Goal: Task Accomplishment & Management: Use online tool/utility

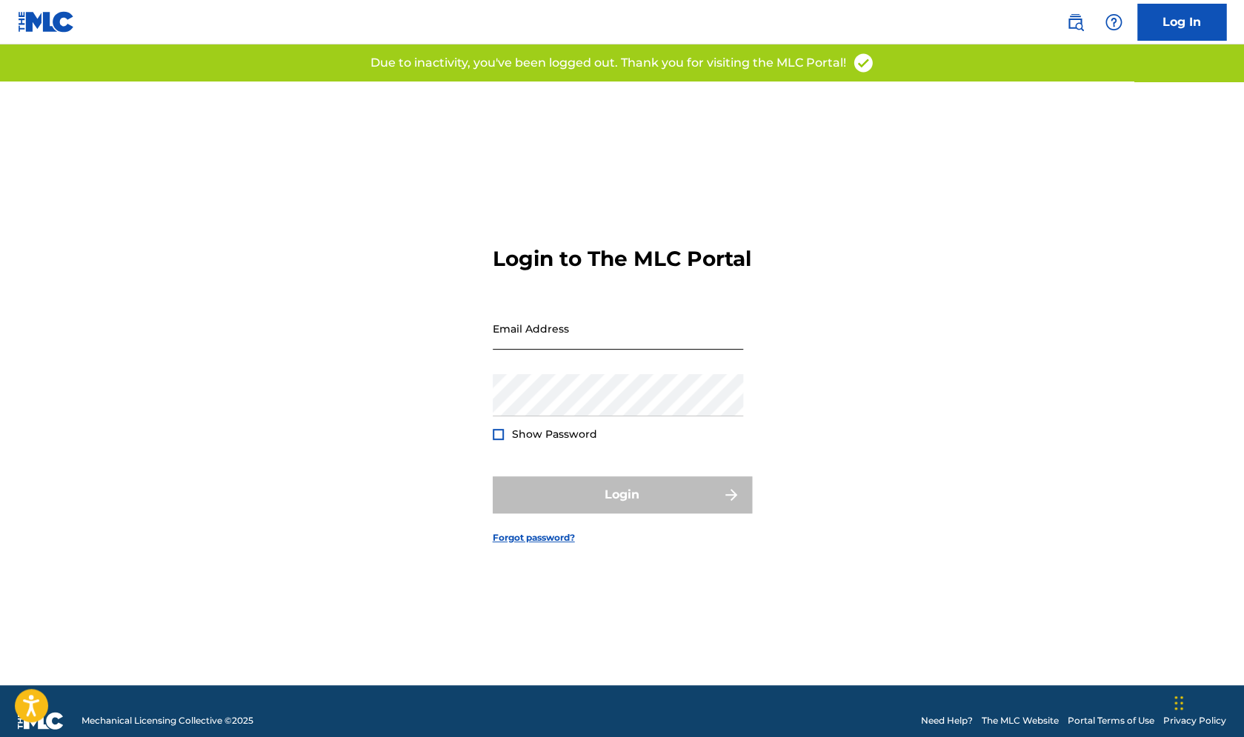
click at [551, 345] on input "Email Address" at bounding box center [618, 329] width 250 height 42
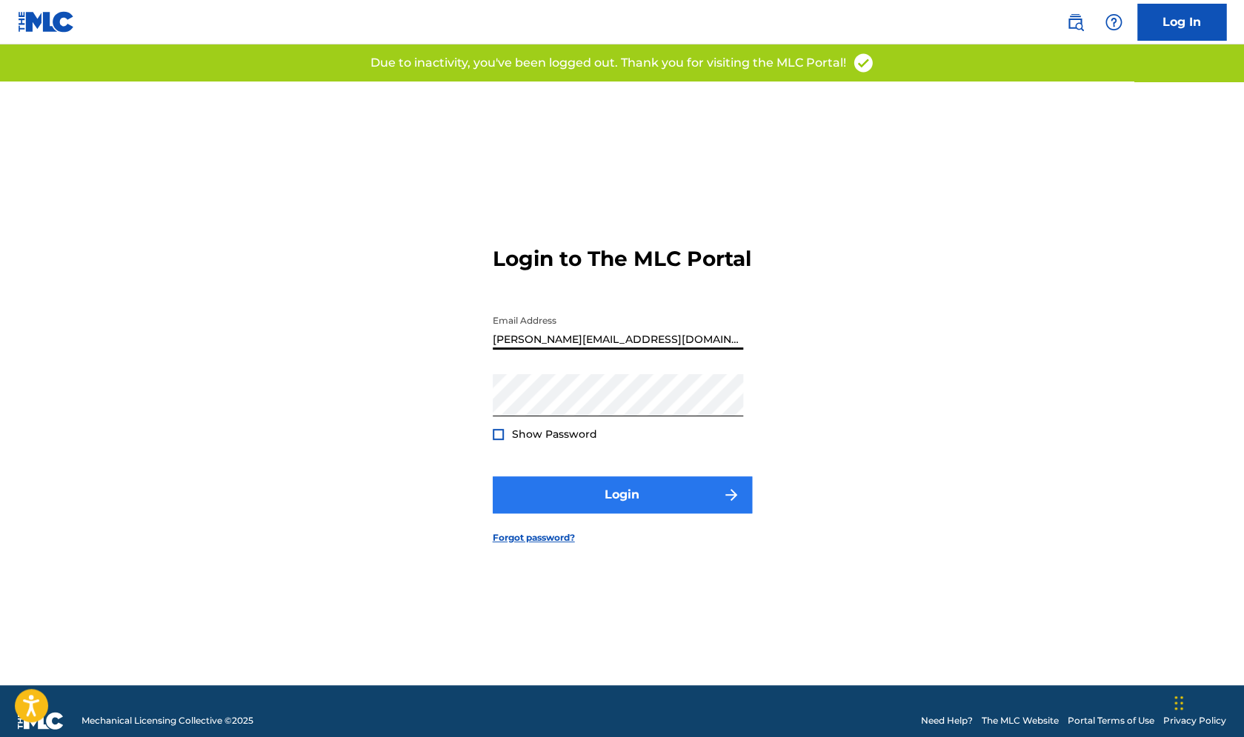
type input "[PERSON_NAME][EMAIL_ADDRESS][DOMAIN_NAME]"
click at [621, 512] on button "Login" at bounding box center [622, 495] width 259 height 37
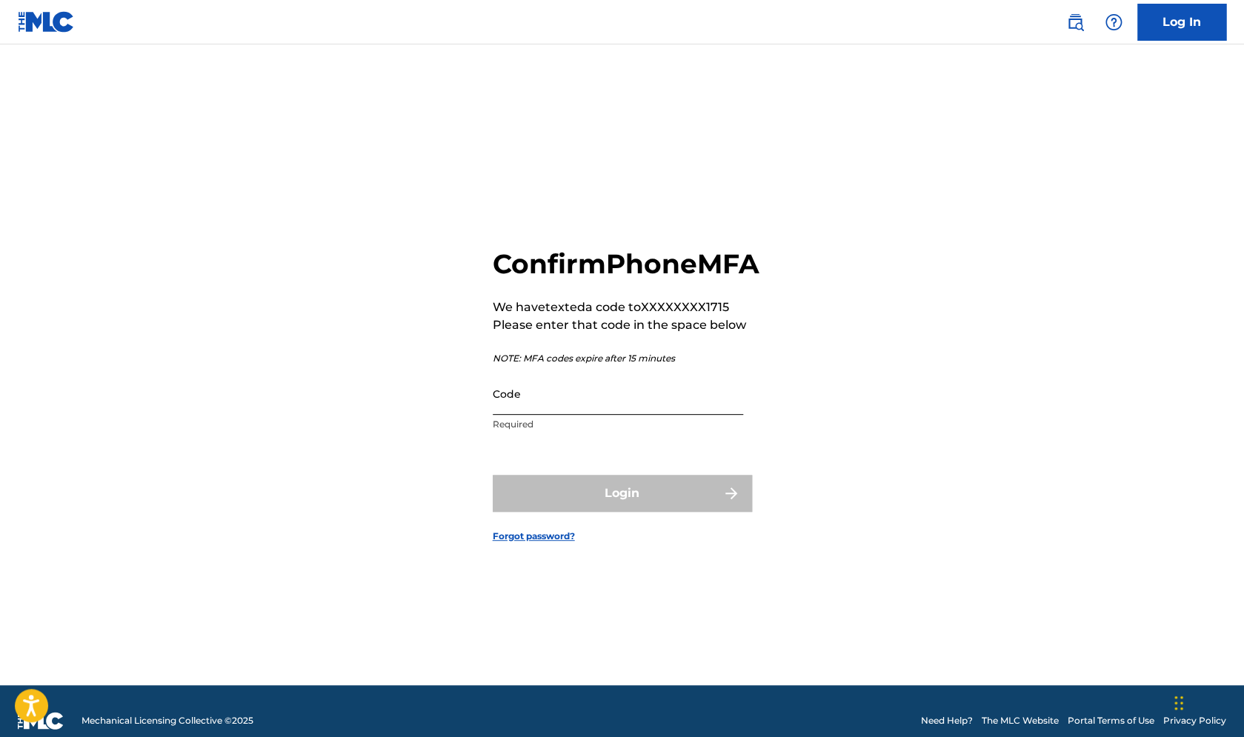
click at [535, 415] on input "Code" at bounding box center [618, 394] width 250 height 42
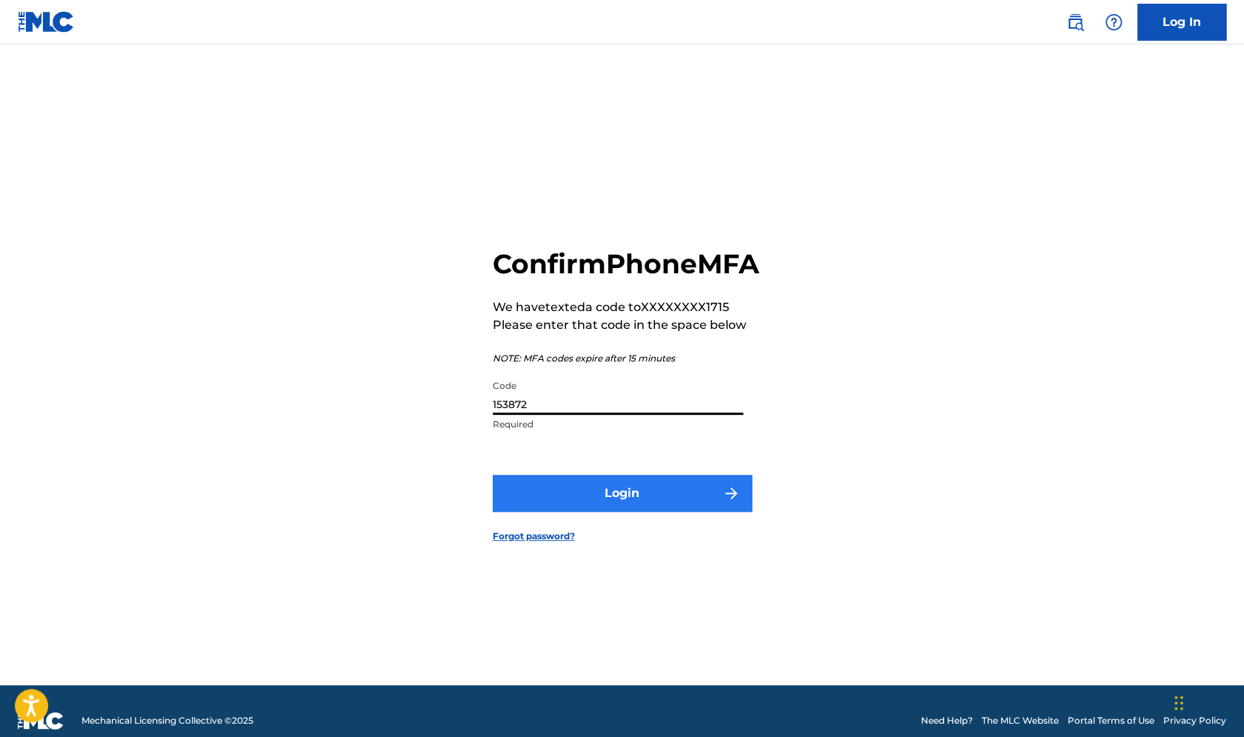
type input "153872"
click at [631, 502] on button "Login" at bounding box center [622, 493] width 259 height 37
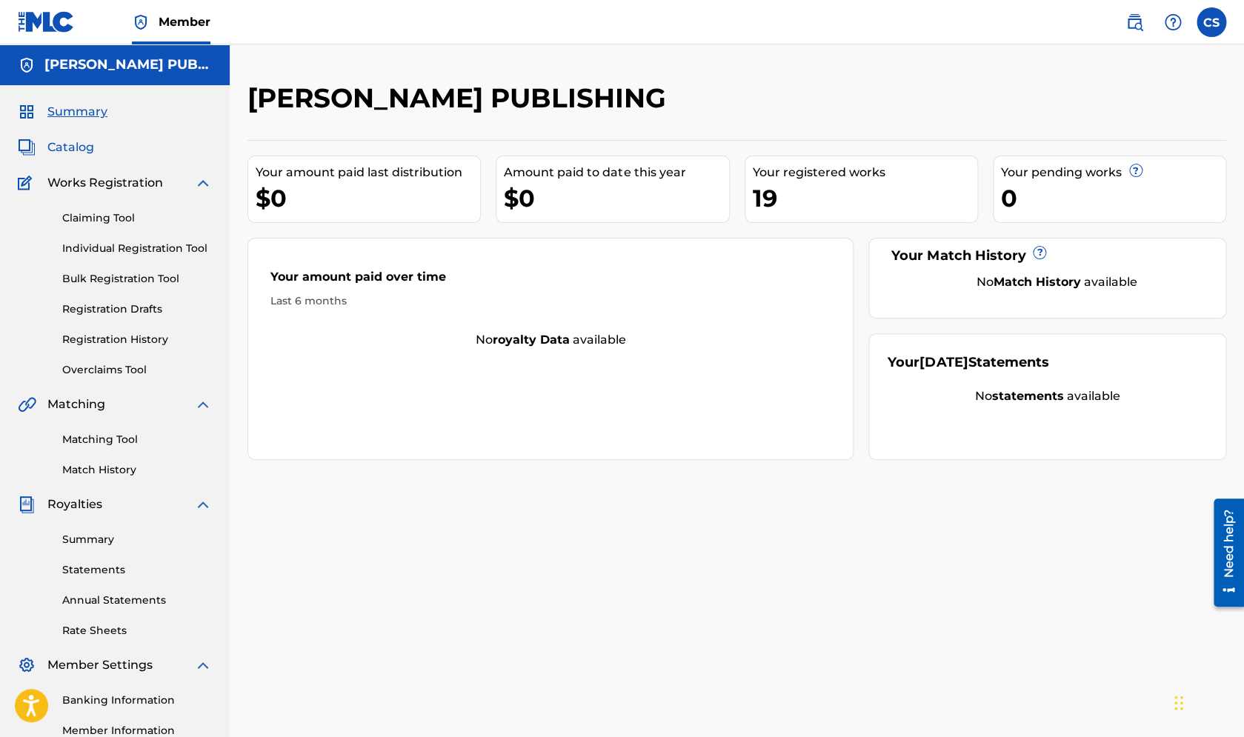
click at [90, 147] on span "Catalog" at bounding box center [70, 148] width 47 height 18
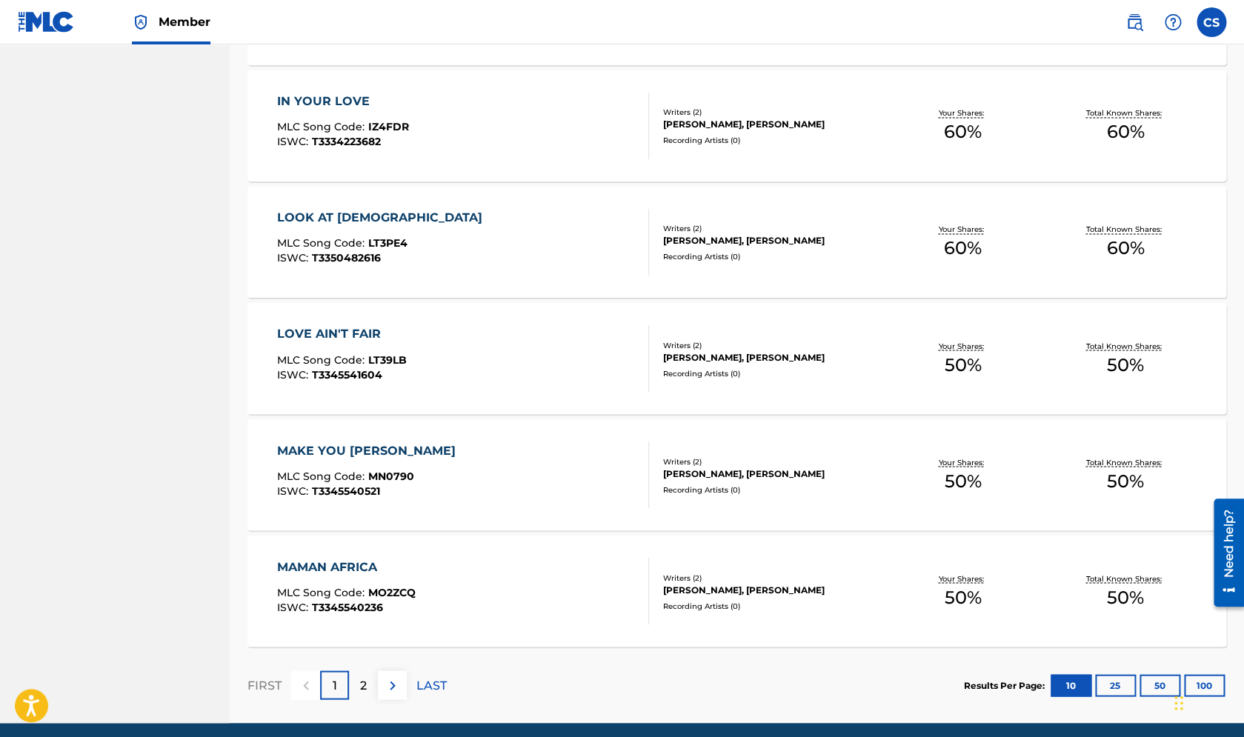
scroll to position [959, 0]
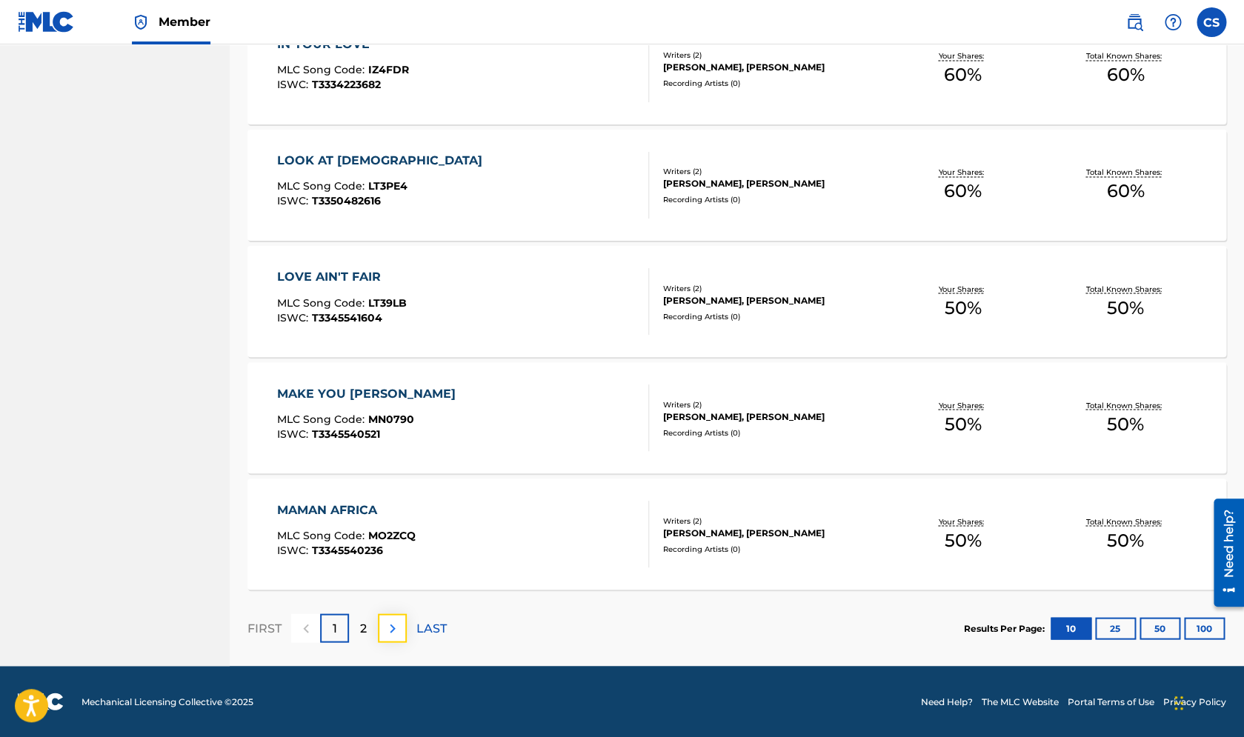
click at [399, 629] on img at bounding box center [393, 629] width 18 height 18
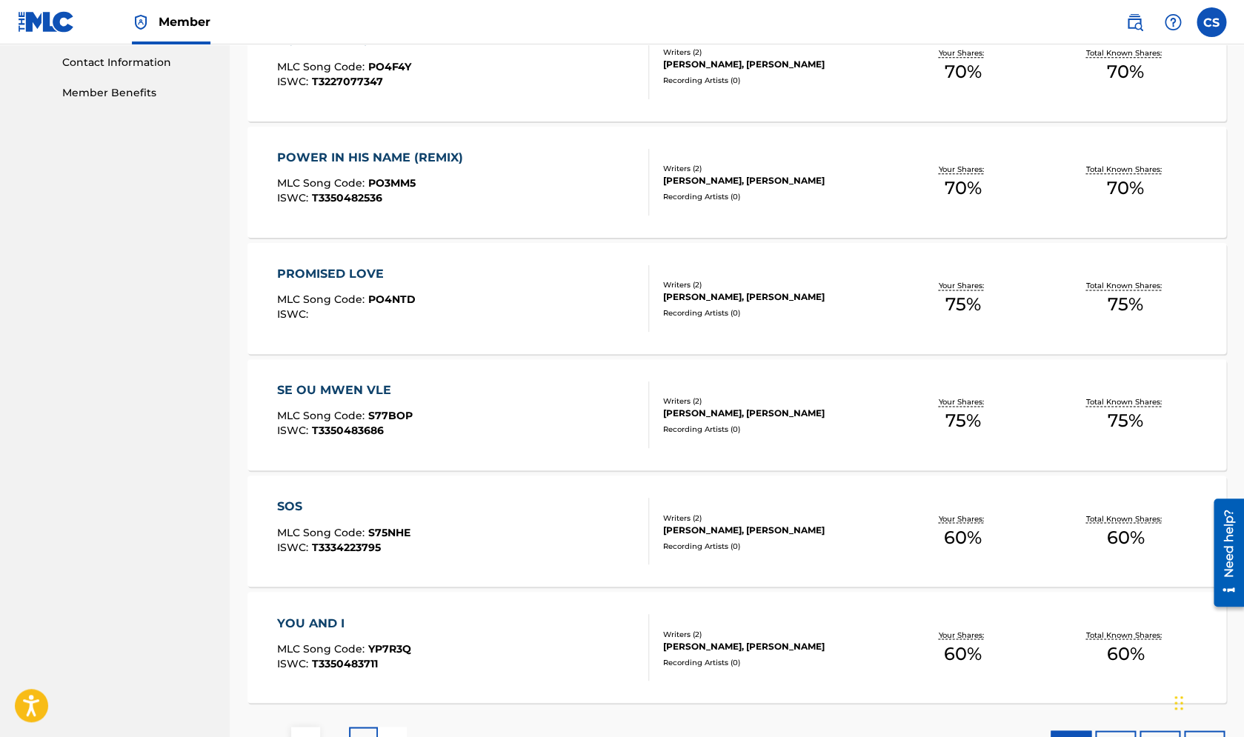
scroll to position [812, 0]
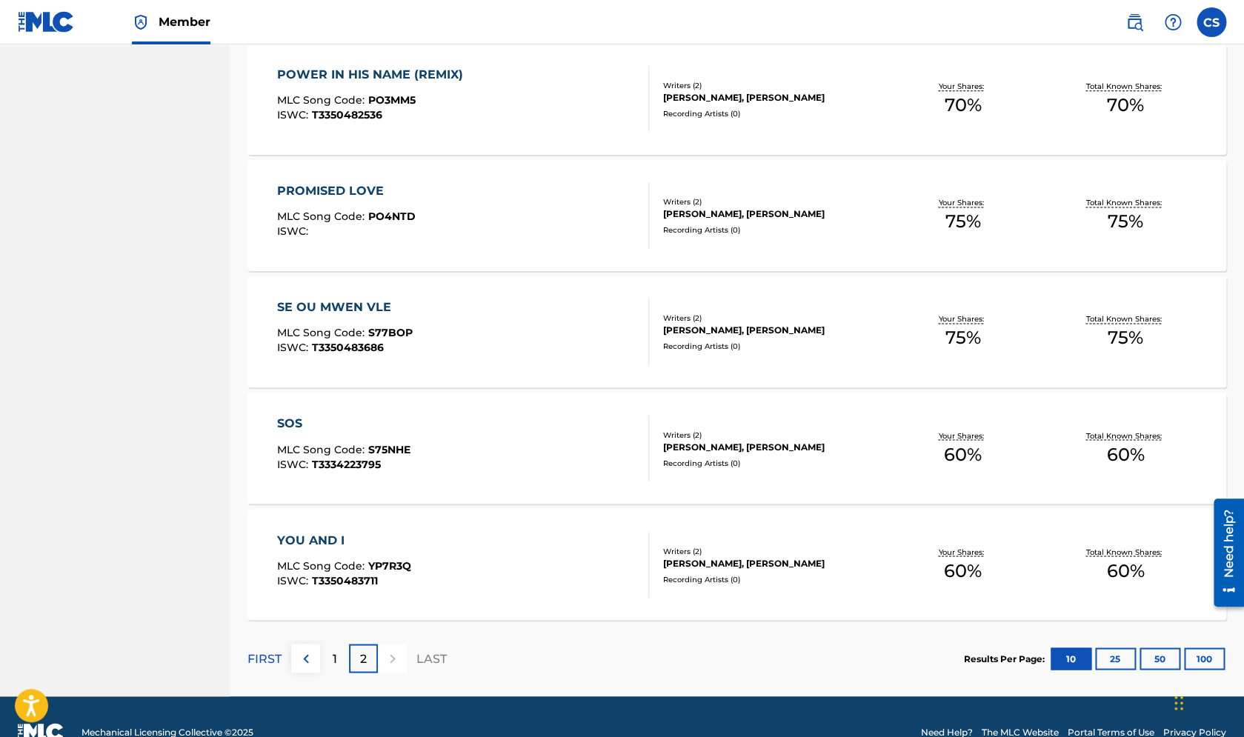
click at [391, 660] on div at bounding box center [392, 658] width 29 height 29
click at [1110, 658] on button "25" at bounding box center [1115, 659] width 41 height 22
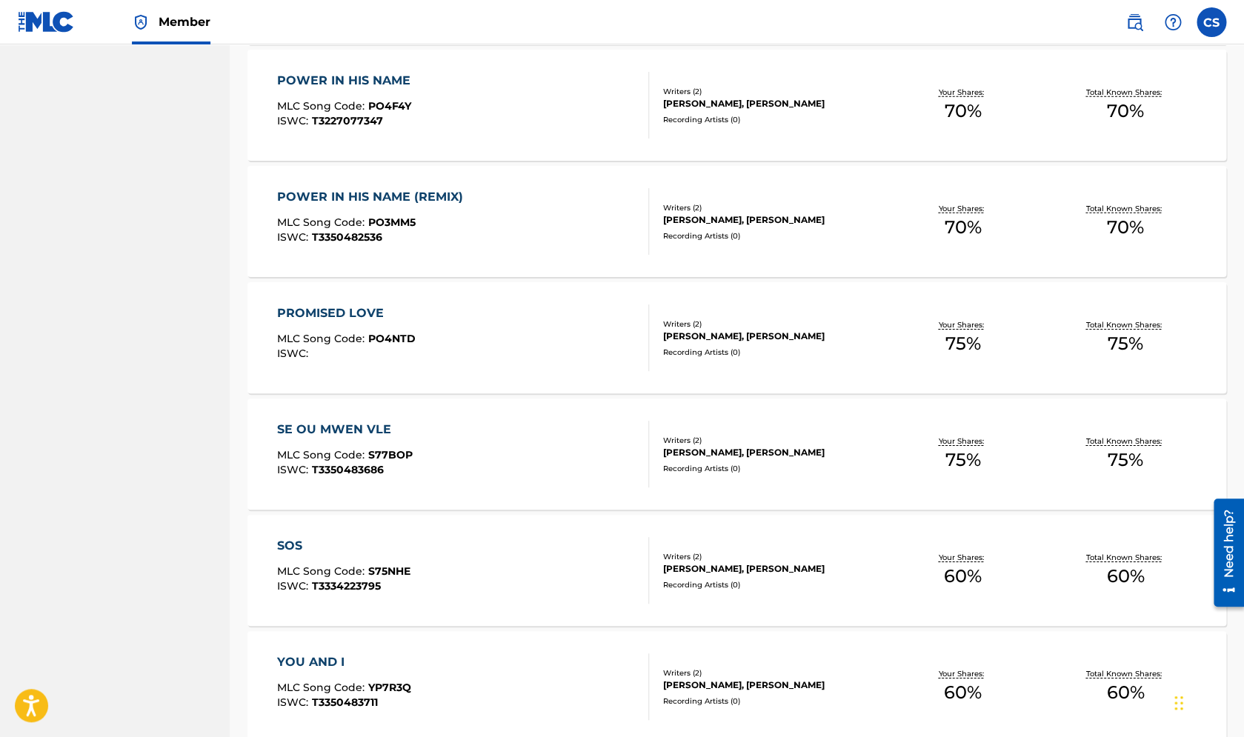
scroll to position [2000, 0]
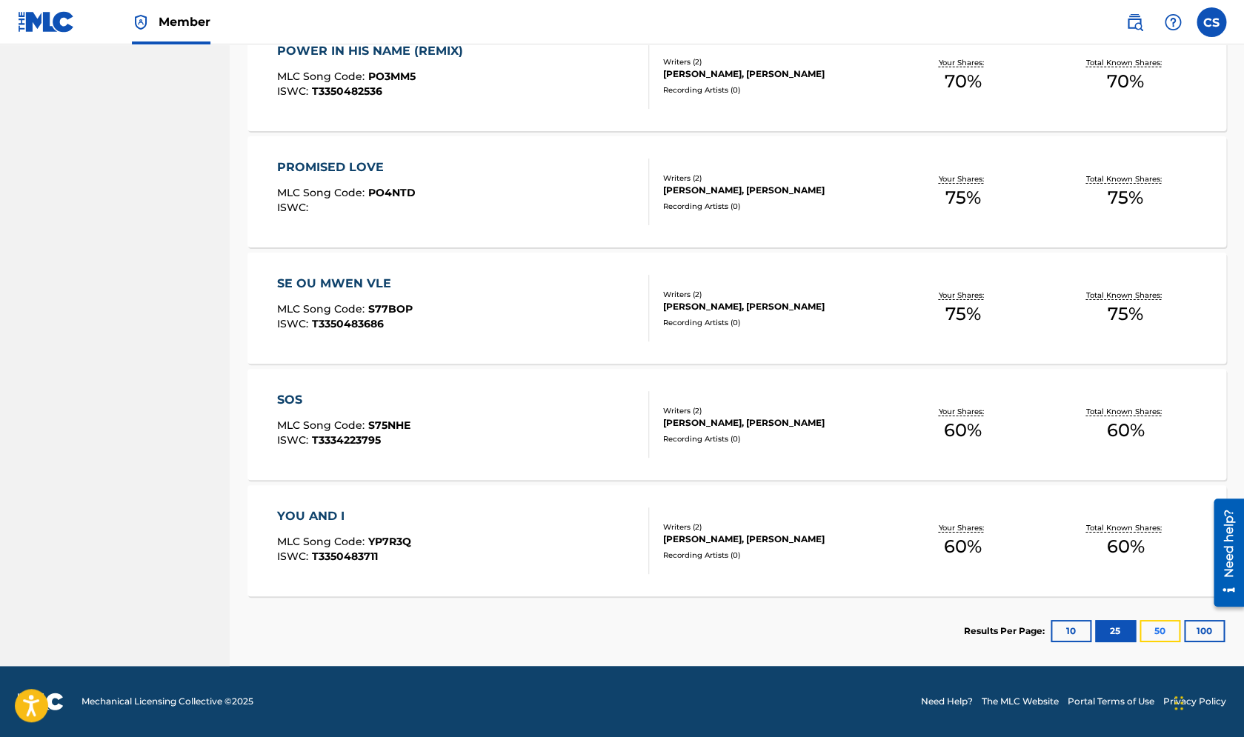
click at [1152, 637] on button "50" at bounding box center [1160, 631] width 41 height 22
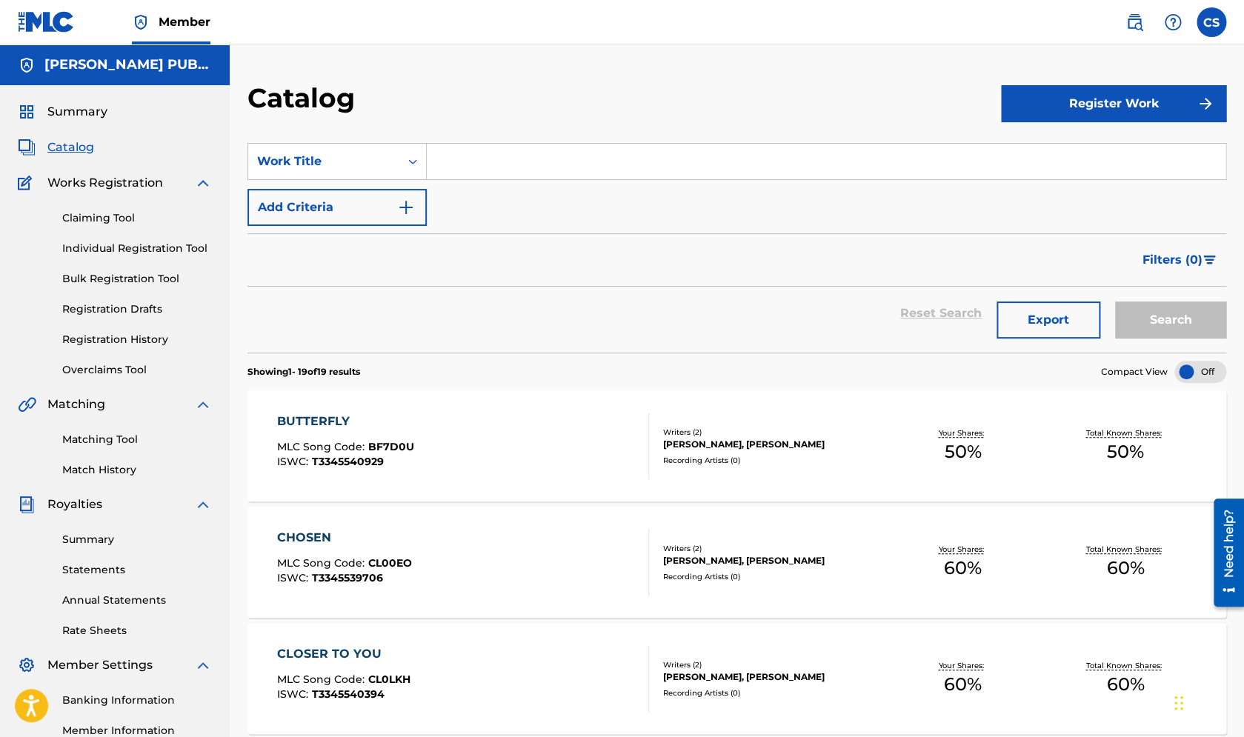
scroll to position [13, 0]
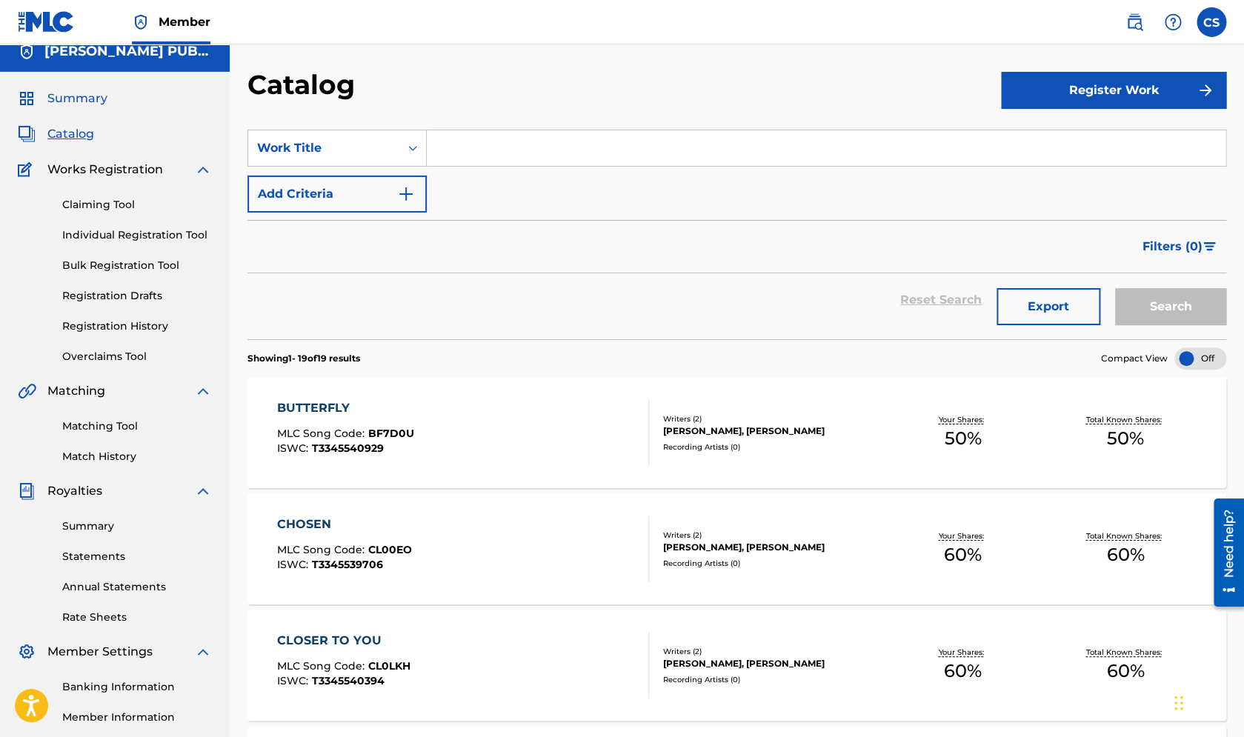
click at [83, 98] on span "Summary" at bounding box center [77, 99] width 60 height 18
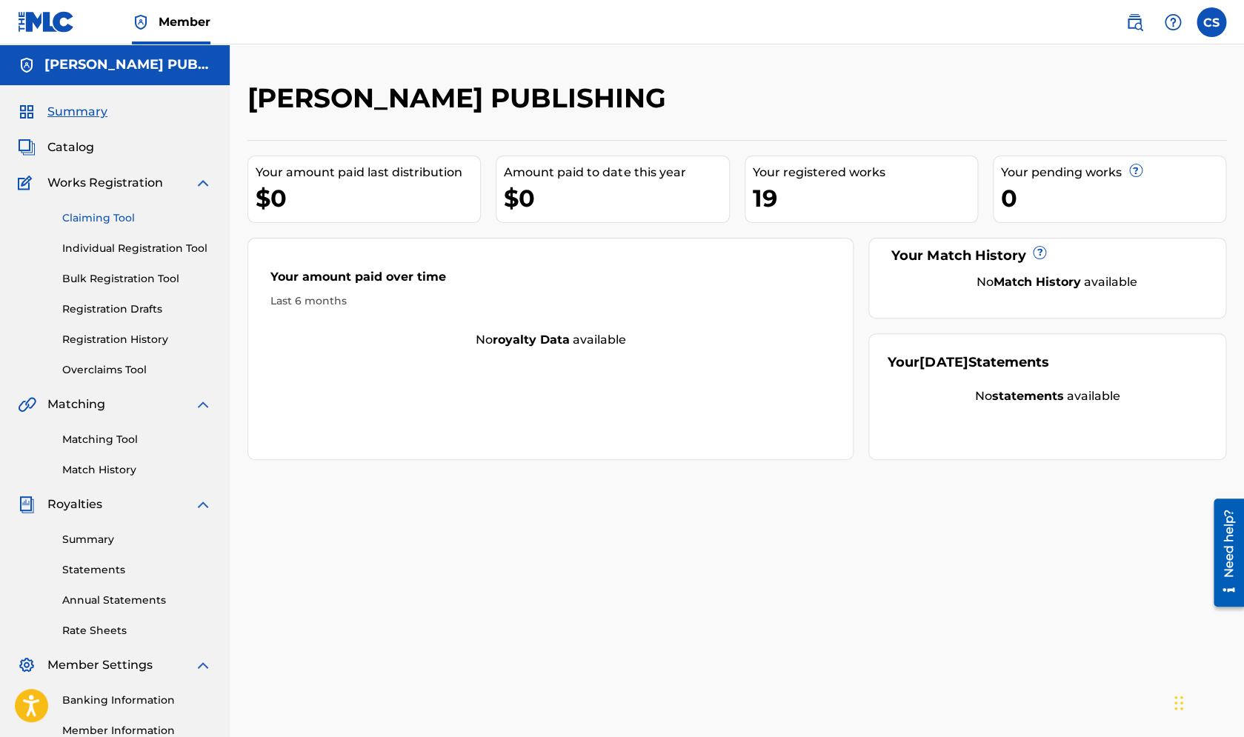
click at [101, 217] on link "Claiming Tool" at bounding box center [137, 218] width 150 height 16
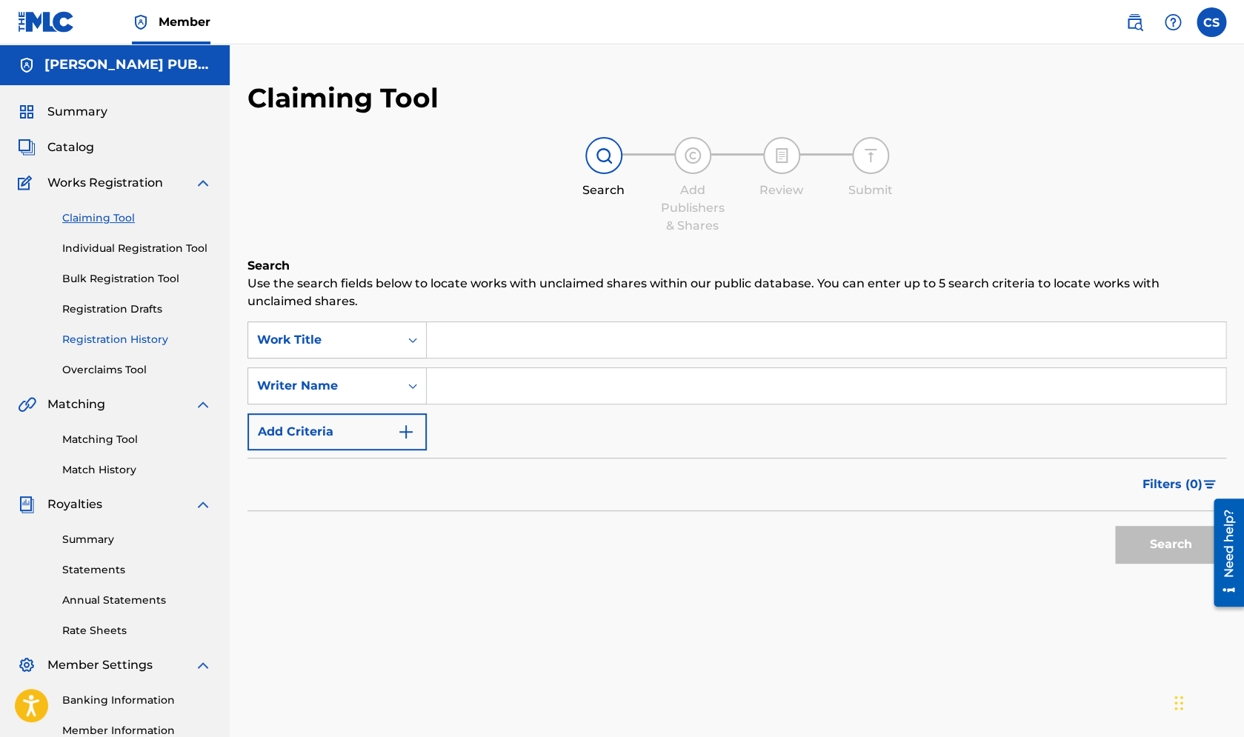
click at [121, 338] on link "Registration History" at bounding box center [137, 340] width 150 height 16
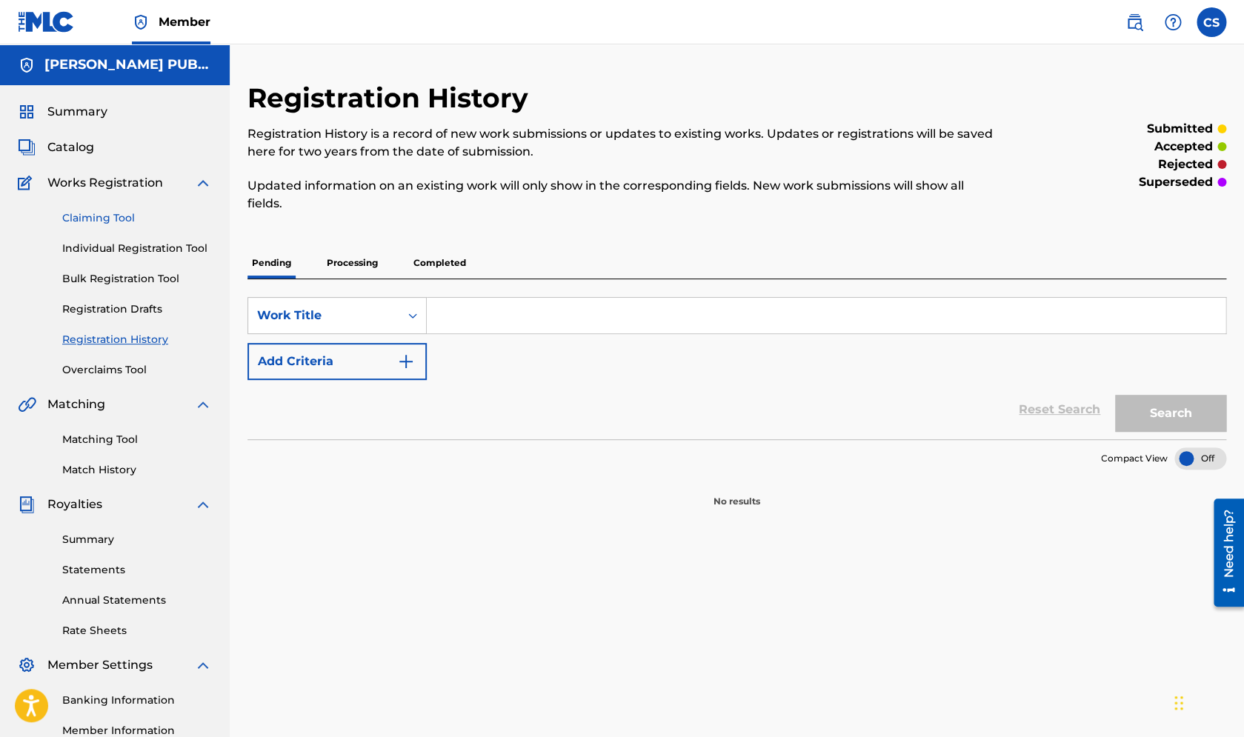
click at [110, 220] on link "Claiming Tool" at bounding box center [137, 218] width 150 height 16
